Goal: Information Seeking & Learning: Learn about a topic

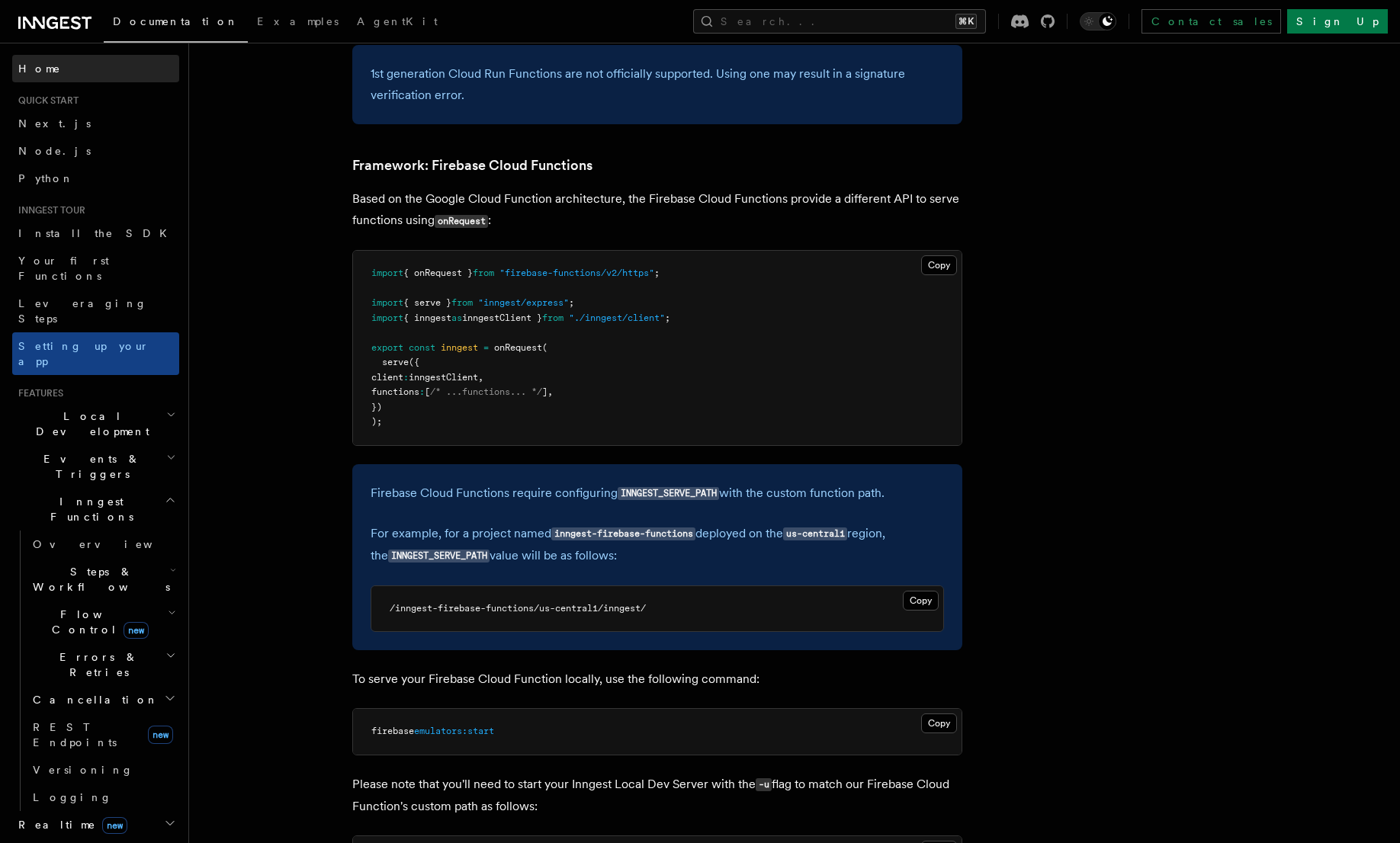
click at [32, 67] on span "Home" at bounding box center [40, 68] width 43 height 16
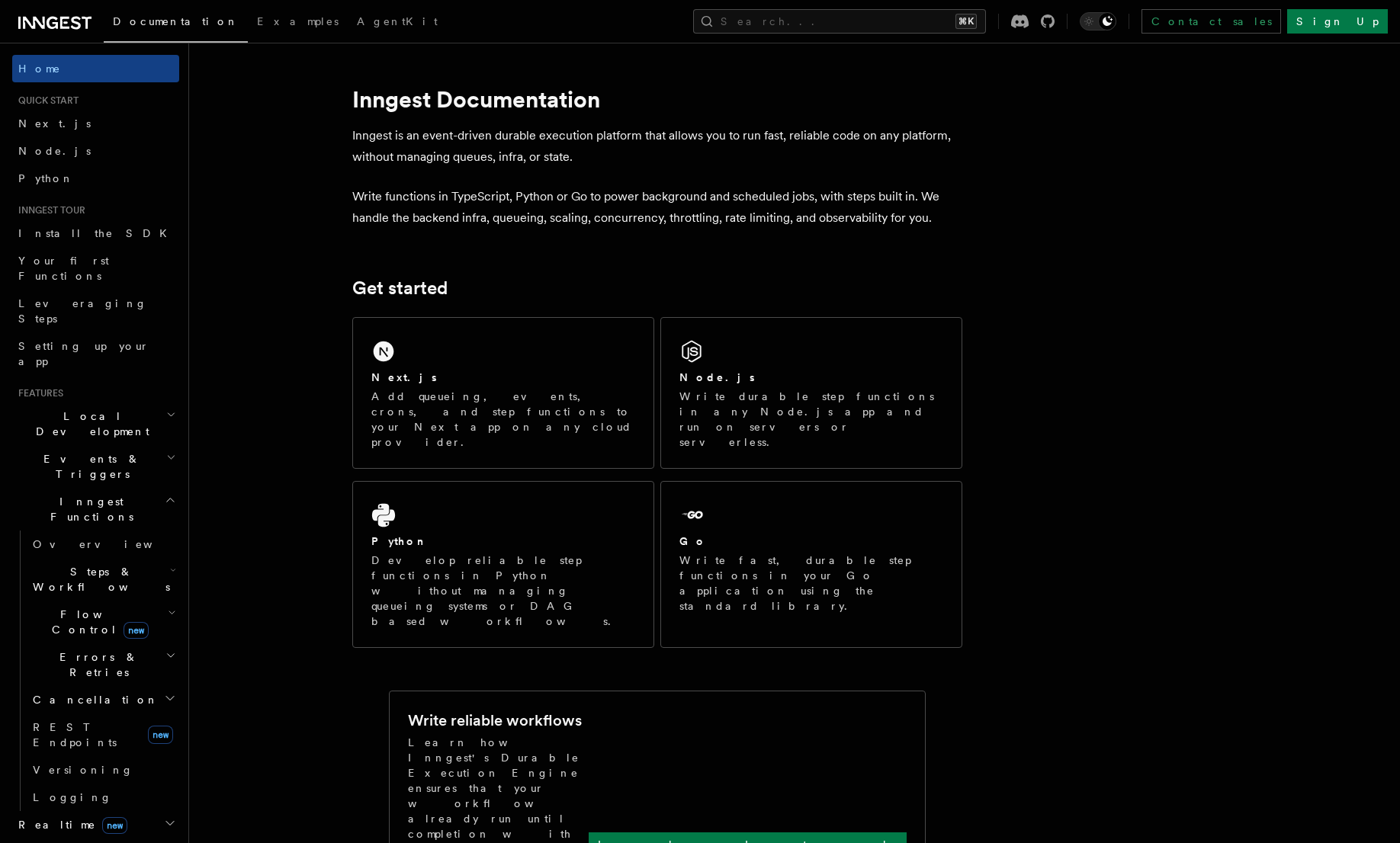
click at [650, 137] on p "Inngest is an event-driven durable execution platform that allows you to run fa…" at bounding box center [657, 146] width 610 height 43
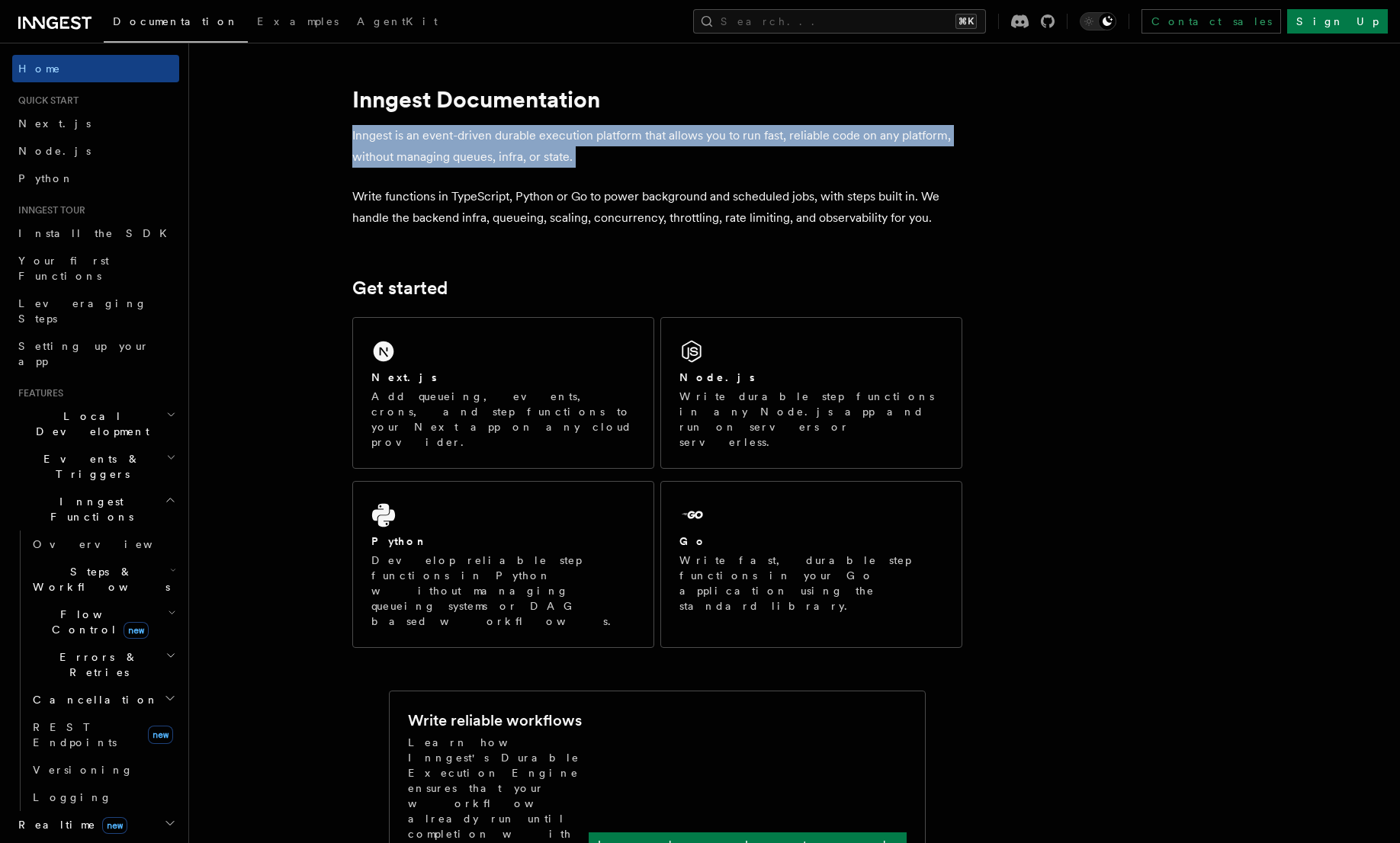
click at [650, 137] on p "Inngest is an event-driven durable execution platform that allows you to run fa…" at bounding box center [657, 146] width 610 height 43
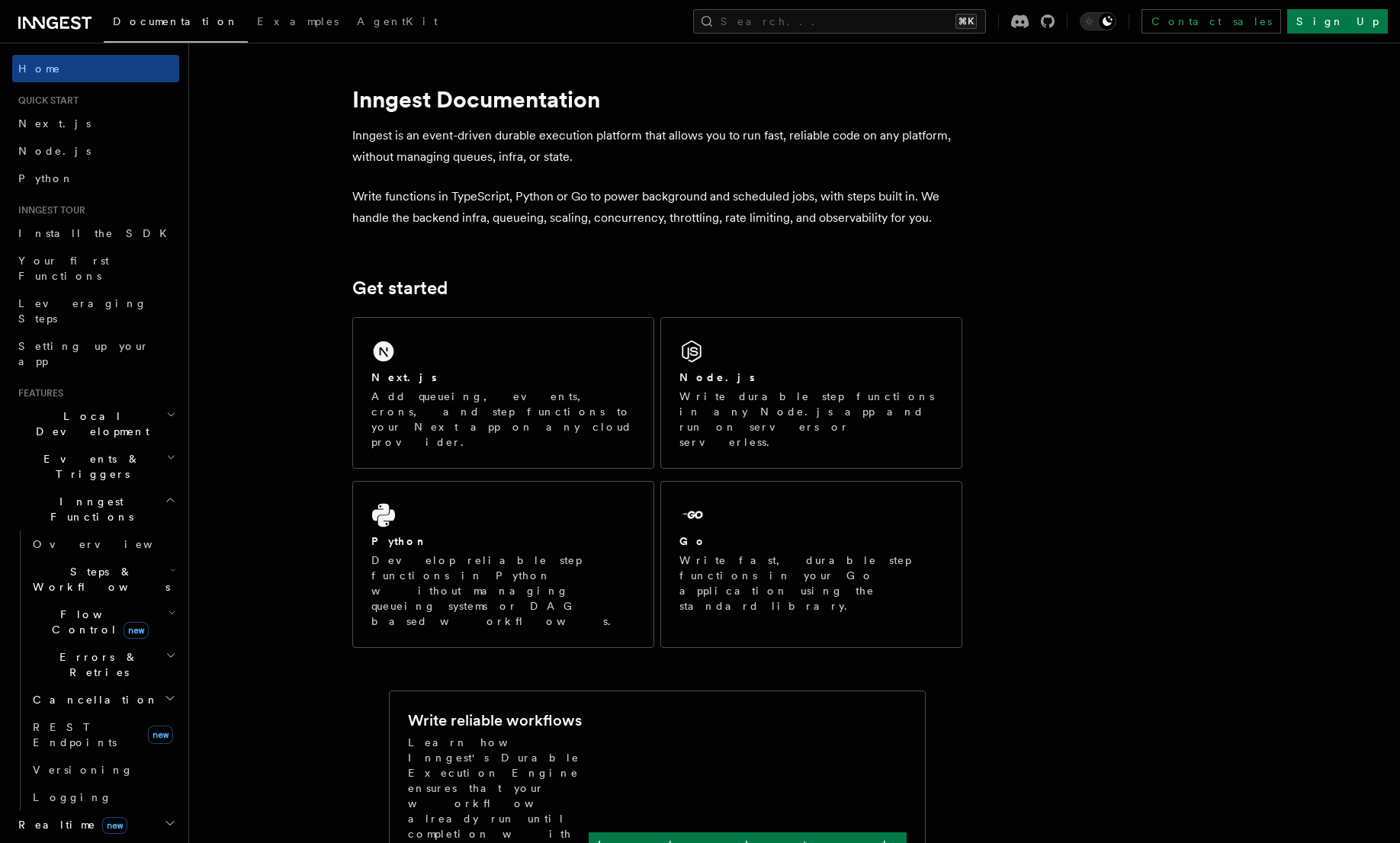
click at [853, 212] on p "Write functions in TypeScript, Python or Go to power background and scheduled j…" at bounding box center [657, 207] width 610 height 43
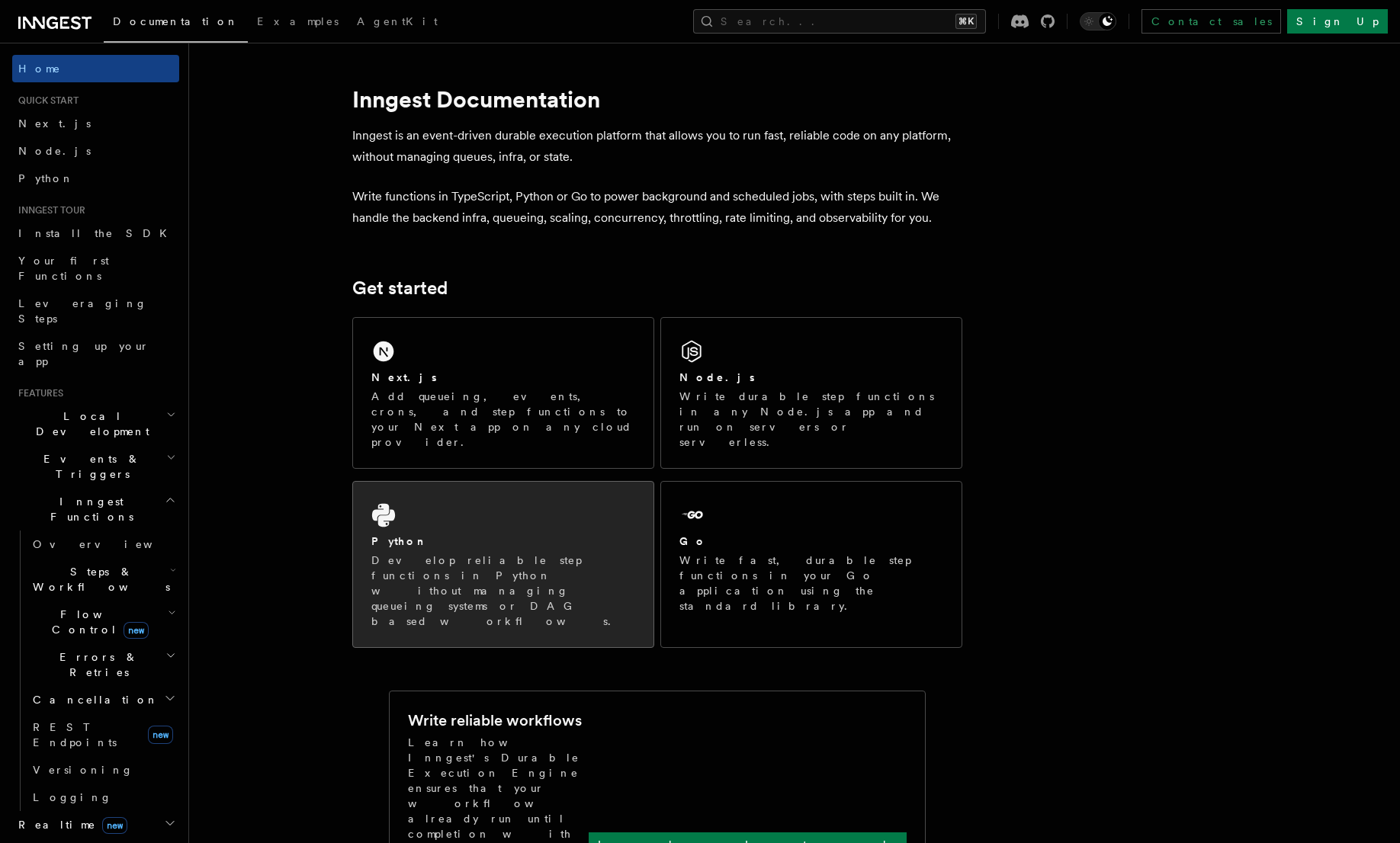
click at [492, 498] on div "Python Develop reliable step functions in Python without managing queueing syst…" at bounding box center [503, 565] width 300 height 166
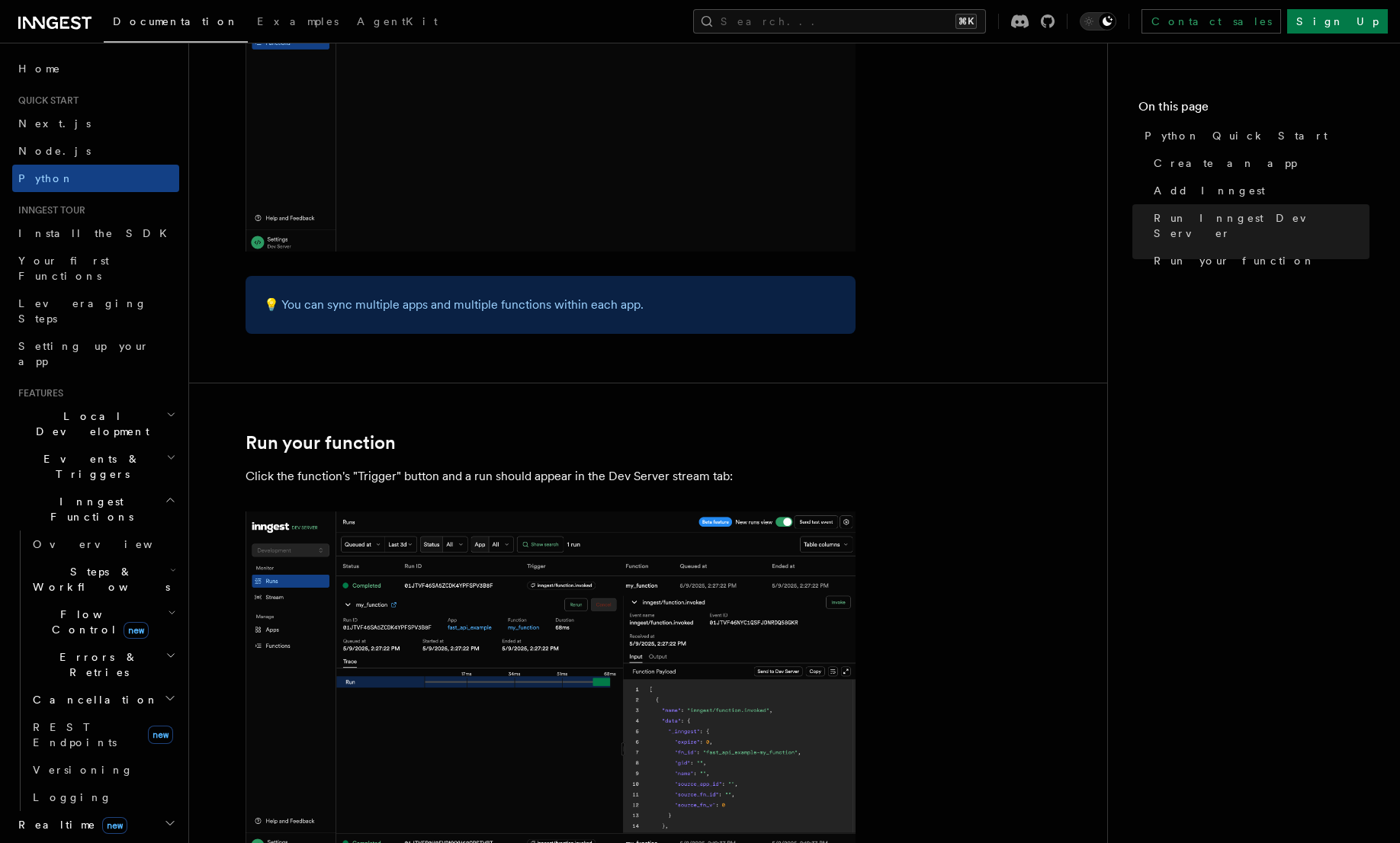
scroll to position [2978, 0]
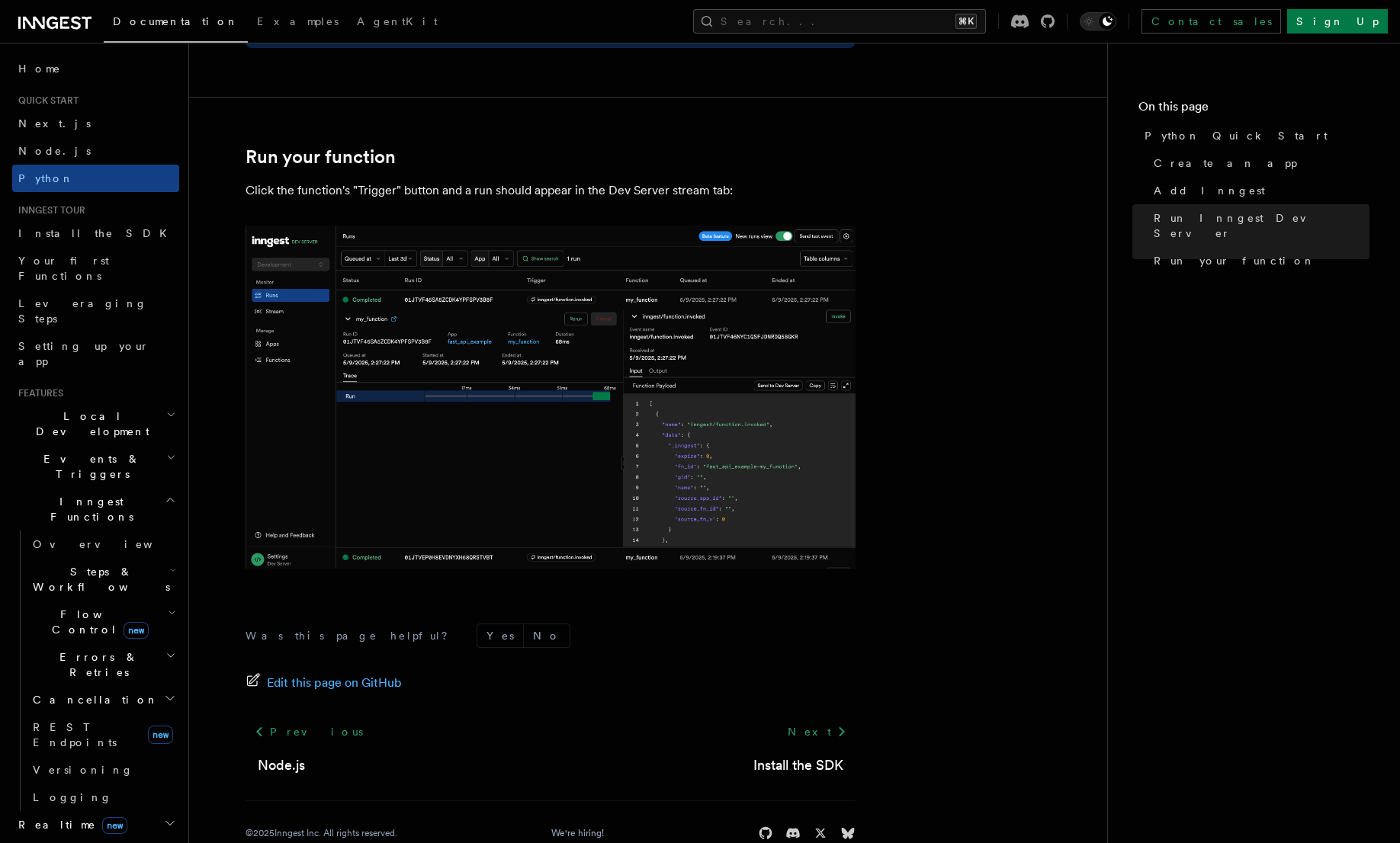
click at [93, 494] on span "Inngest Functions" at bounding box center [89, 509] width 152 height 30
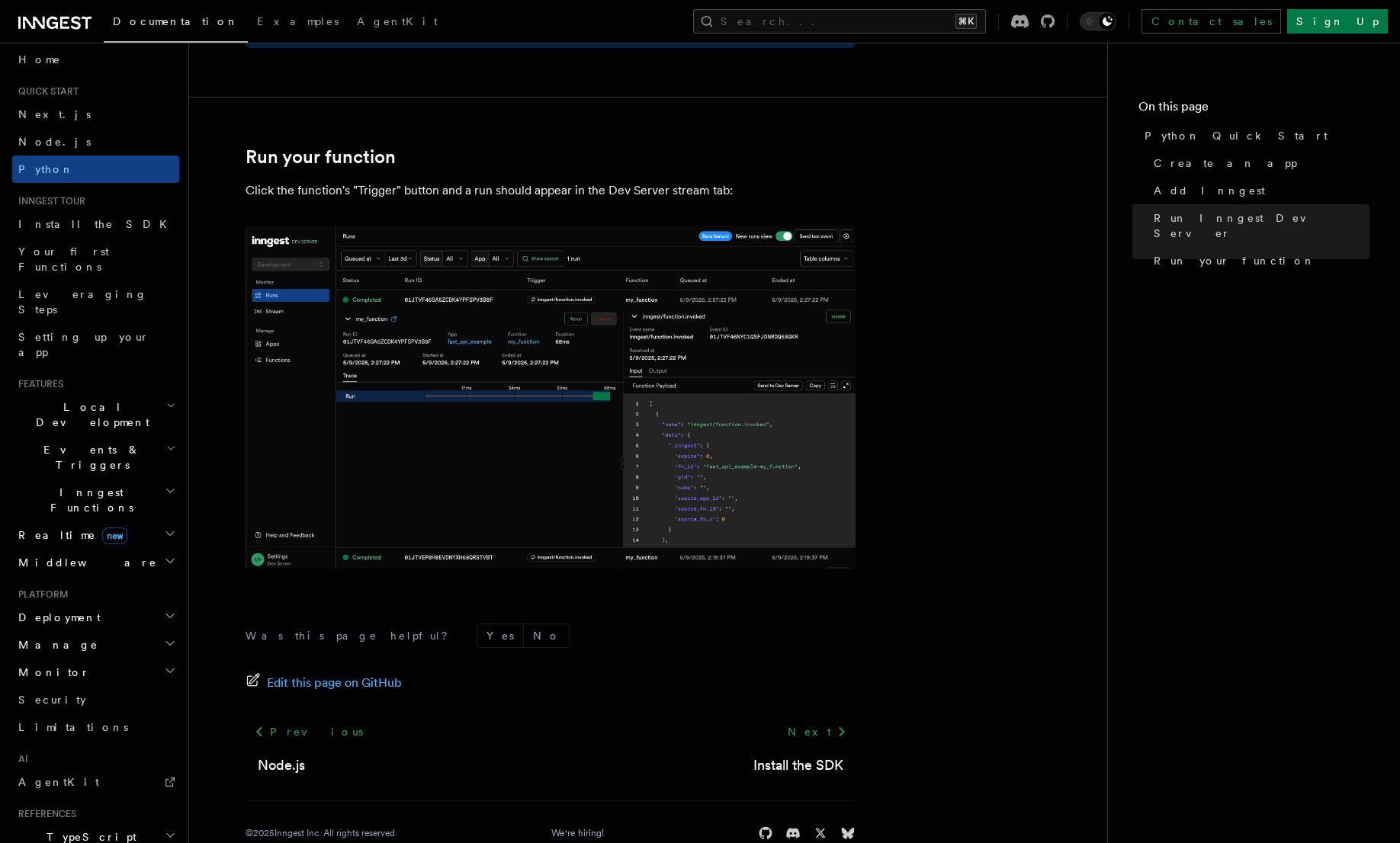
scroll to position [19, 0]
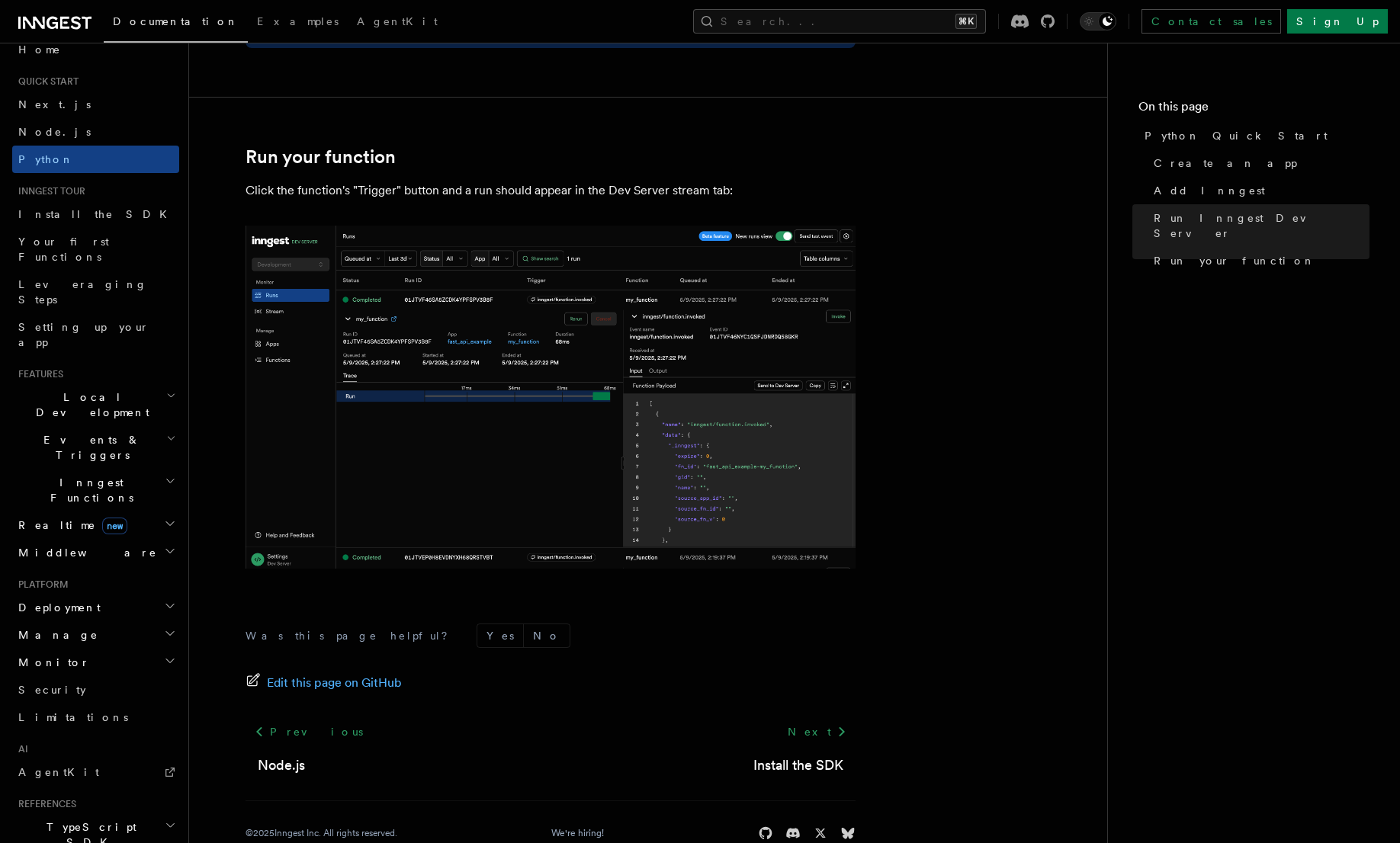
click at [38, 600] on span "Deployment" at bounding box center [57, 608] width 89 height 16
click at [79, 780] on span "Cloud Providers Setup" at bounding box center [97, 803] width 142 height 46
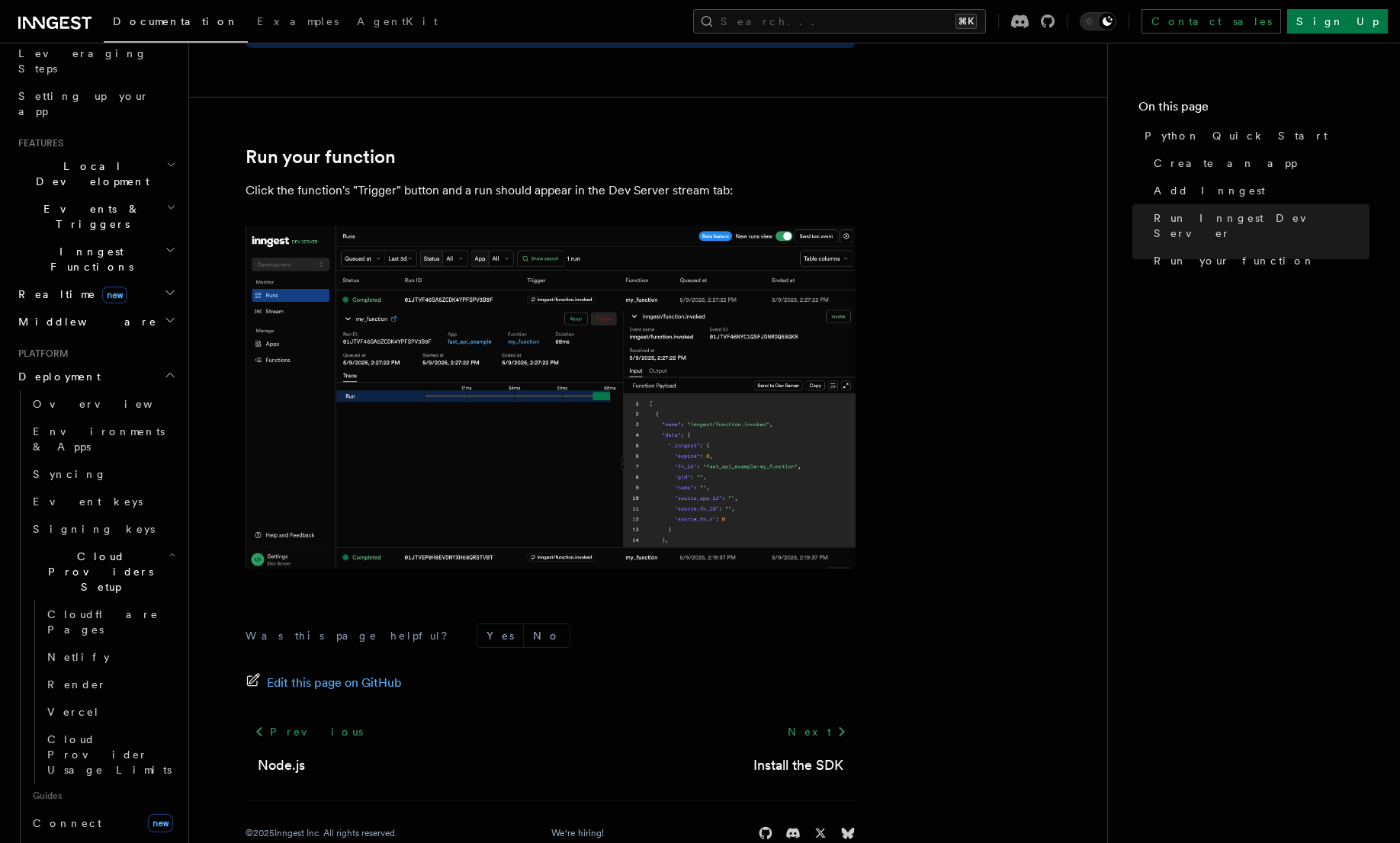
scroll to position [289, 0]
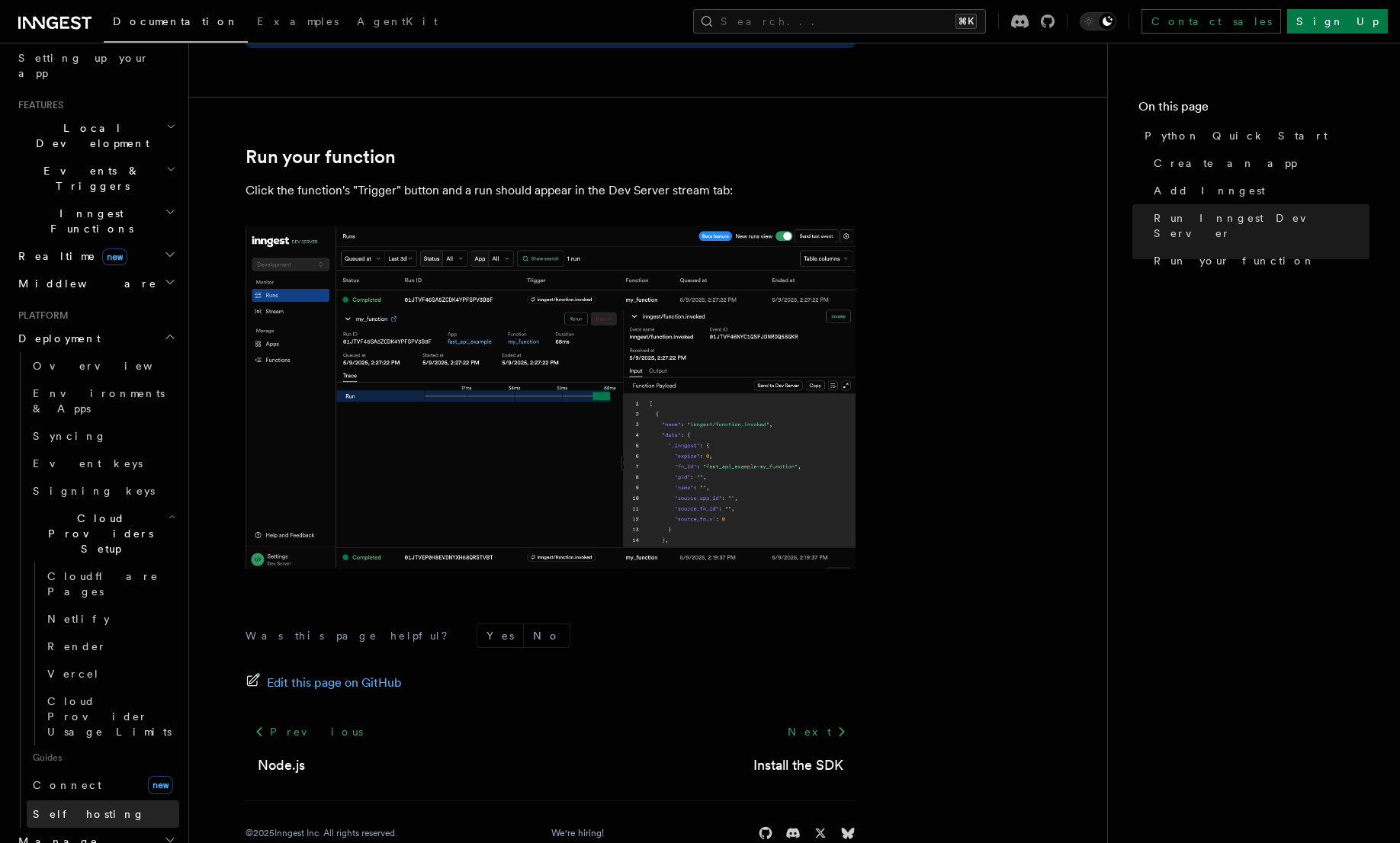
click at [78, 808] on span "Self hosting" at bounding box center [89, 814] width 112 height 12
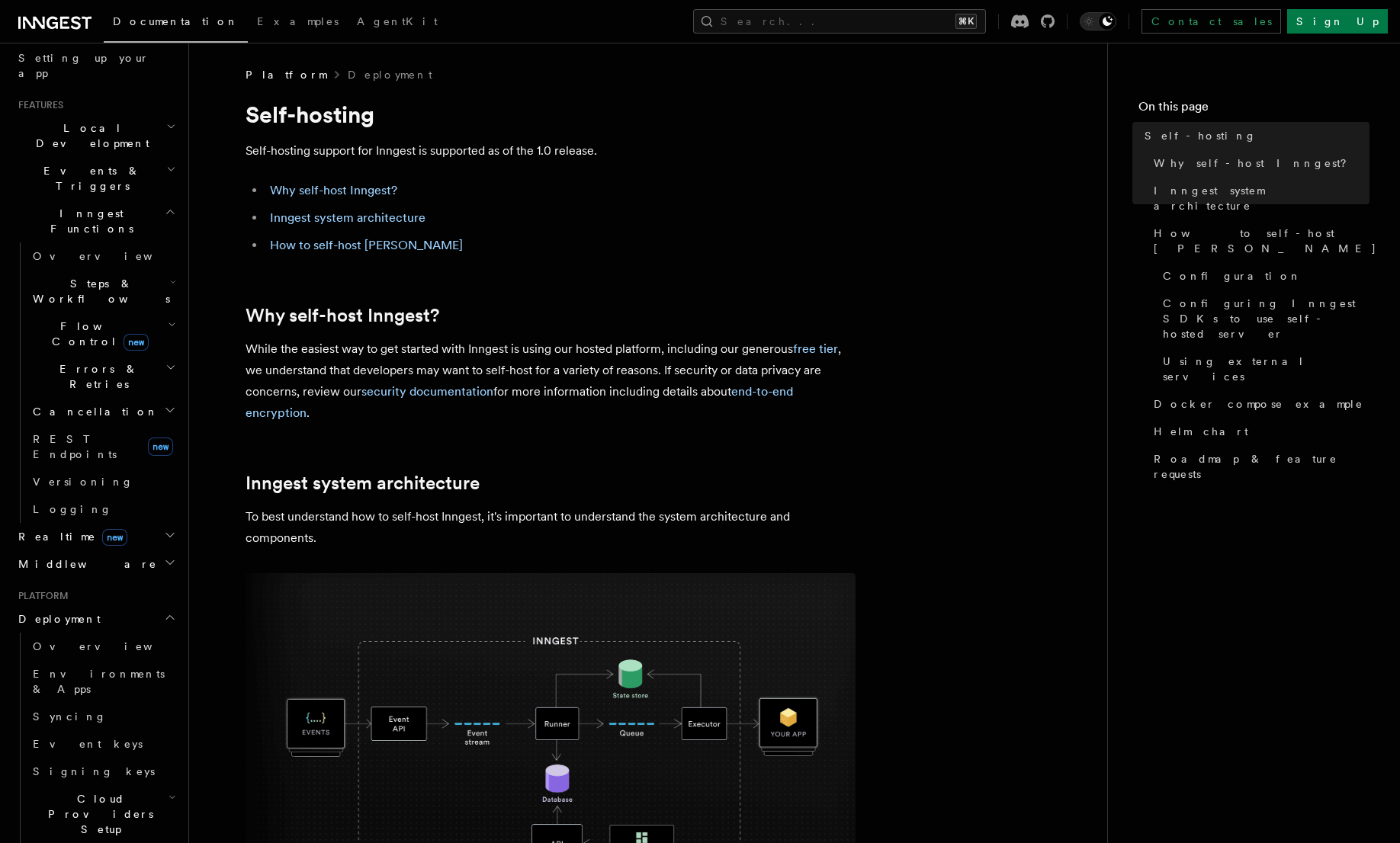
scroll to position [53, 0]
